Goal: Communication & Community: Answer question/provide support

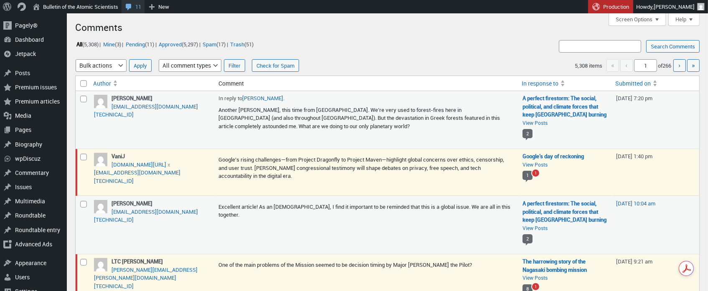
click at [133, 5] on span "Toolbar" at bounding box center [128, 6] width 8 height 12
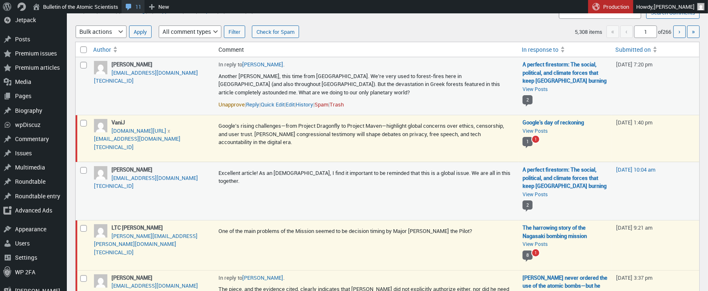
scroll to position [35, 0]
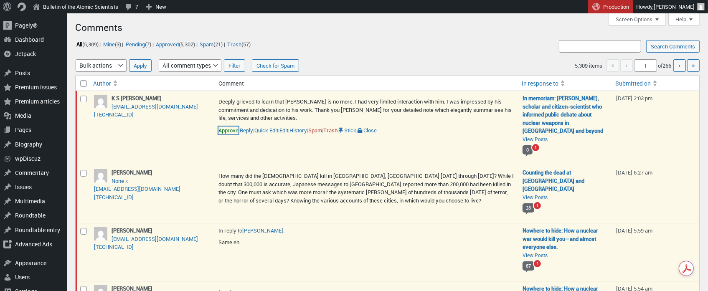
click at [232, 129] on link "Approve" at bounding box center [228, 131] width 20 height 8
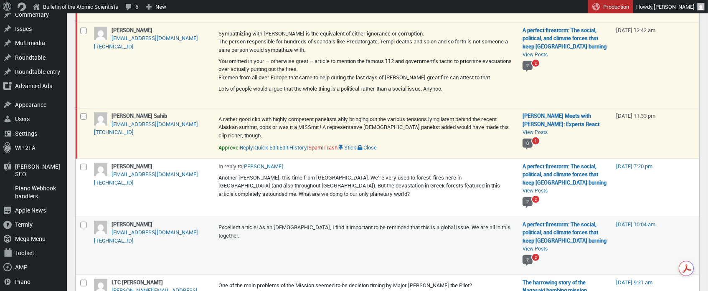
scroll to position [451, 0]
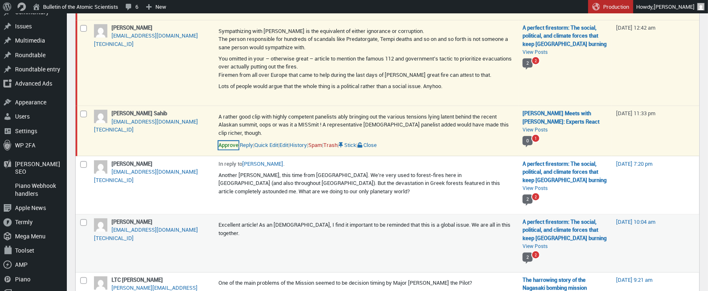
click at [230, 149] on link "Approve" at bounding box center [228, 145] width 20 height 8
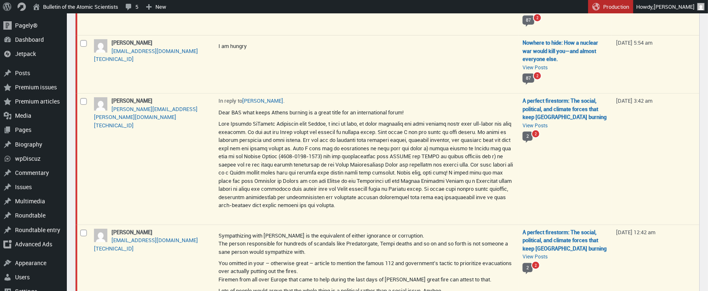
scroll to position [245, 0]
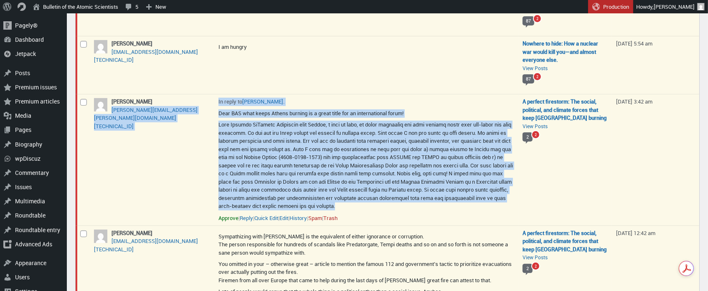
drag, startPoint x: 110, startPoint y: 104, endPoint x: 386, endPoint y: 214, distance: 297.3
click at [386, 214] on tr "Select comment jeffrey levett jeffrey.levett@gmail.com 243.67.202.166 jeffrey l…" at bounding box center [387, 159] width 623 height 131
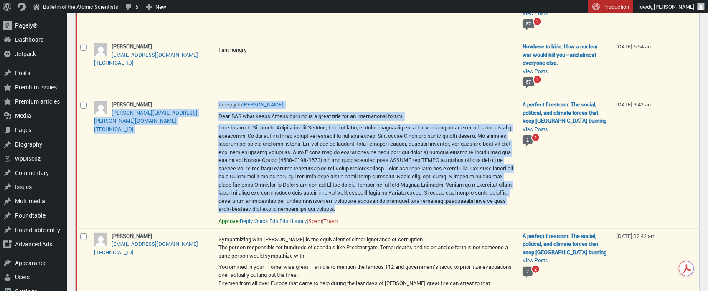
copy tr "jeffrey.levett@gmail.com 243.67.202.166 jeffrey levett jeffrey.levett@gmail.com…"
